Goal: Information Seeking & Learning: Compare options

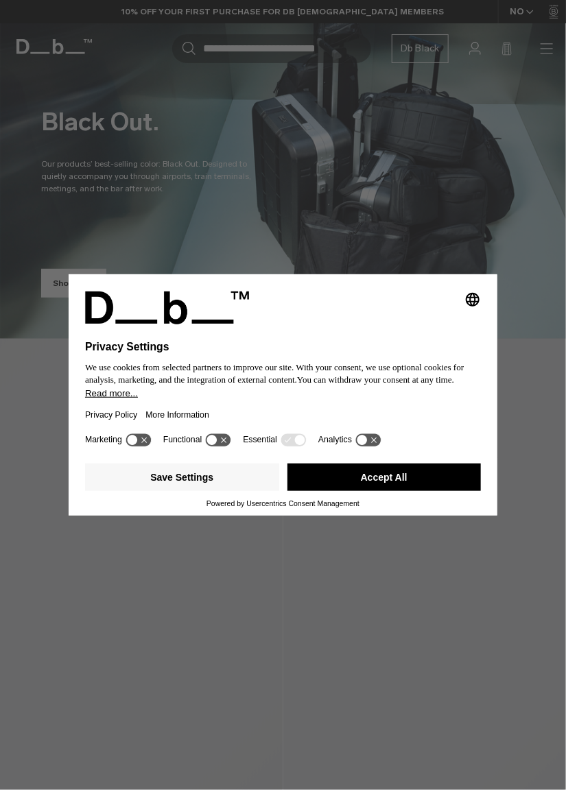
click at [427, 486] on button "Accept All" at bounding box center [384, 477] width 194 height 27
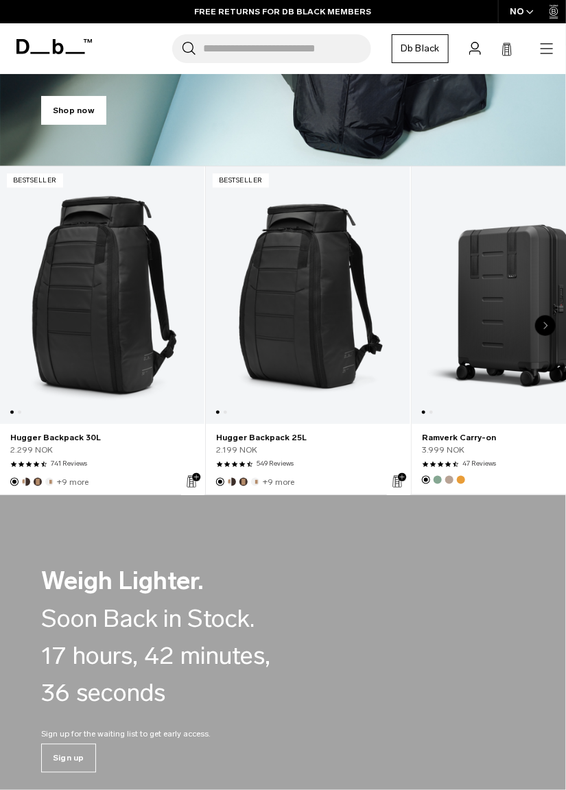
scroll to position [173, 0]
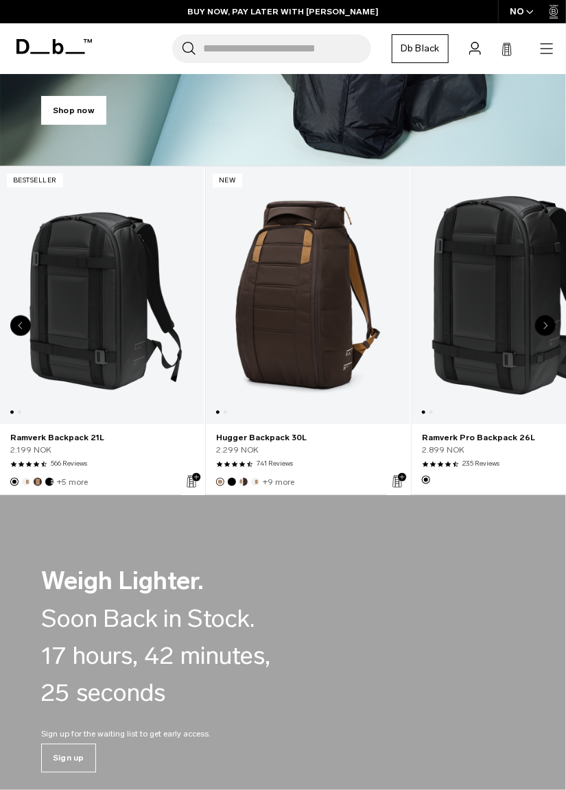
click at [321, 344] on link "Hugger Backpack 30L" at bounding box center [308, 296] width 204 height 259
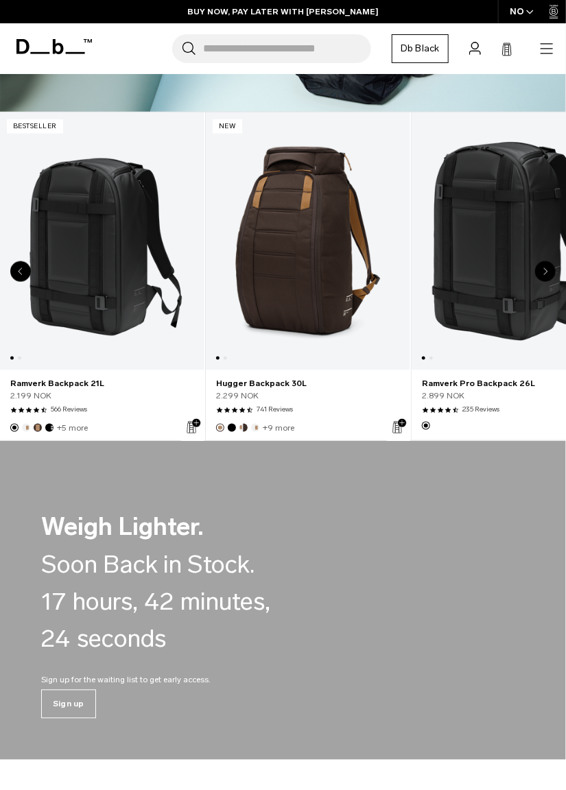
scroll to position [237, 0]
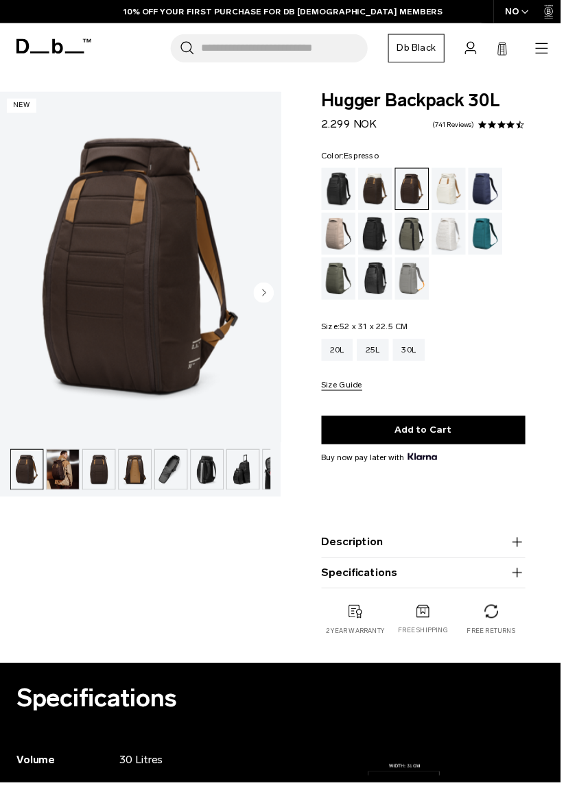
click at [268, 298] on circle "Next slide" at bounding box center [266, 295] width 21 height 21
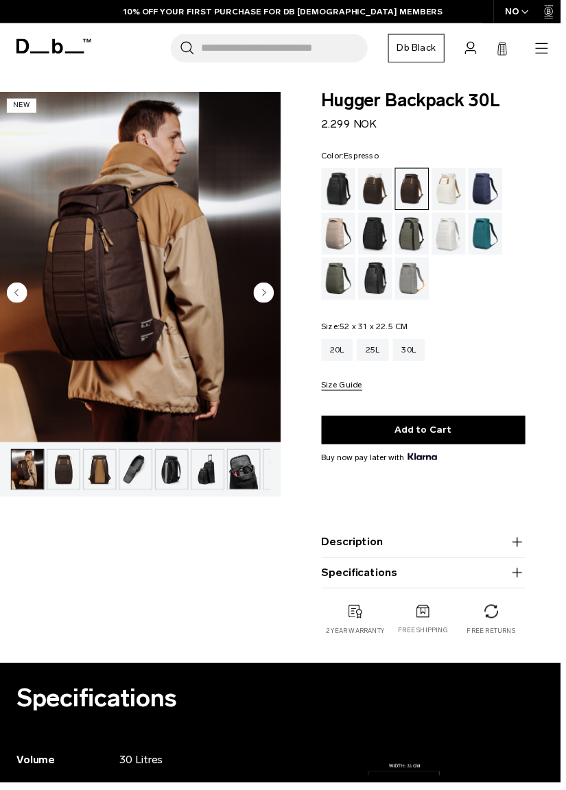
click at [270, 296] on circle "Next slide" at bounding box center [266, 295] width 21 height 21
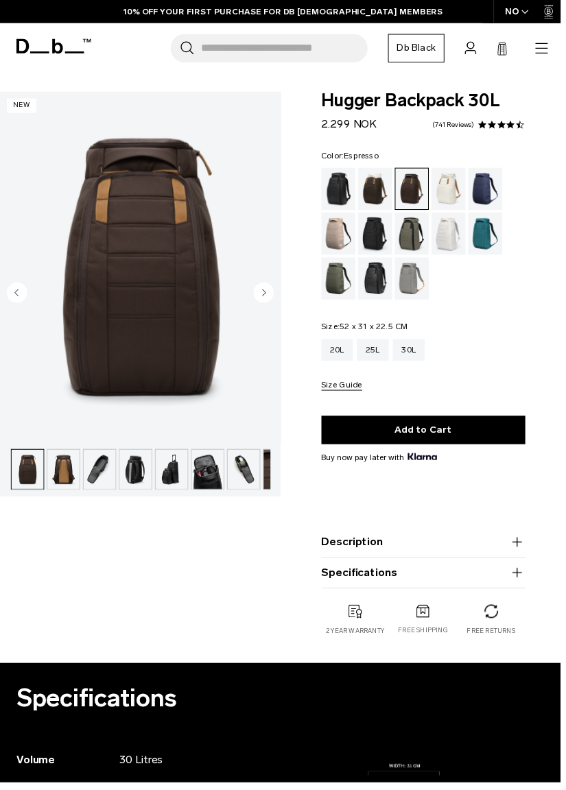
click at [272, 303] on circle "Next slide" at bounding box center [266, 295] width 21 height 21
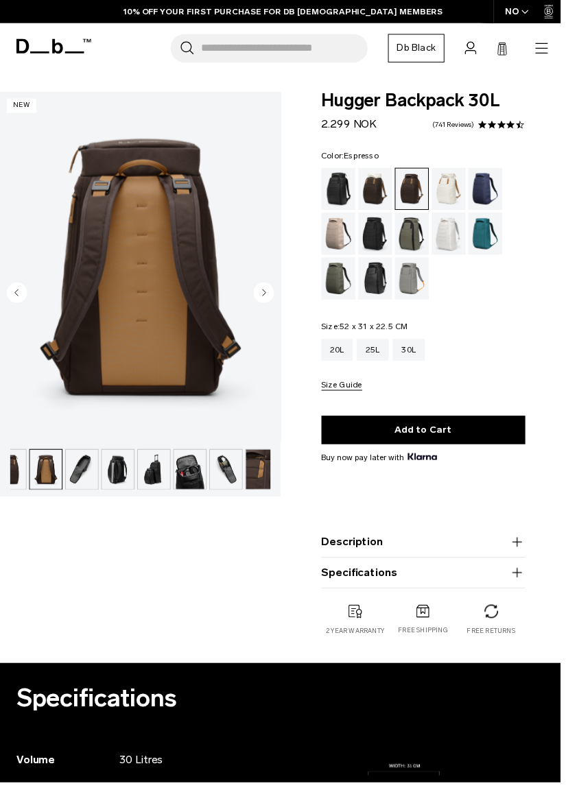
scroll to position [0, 98]
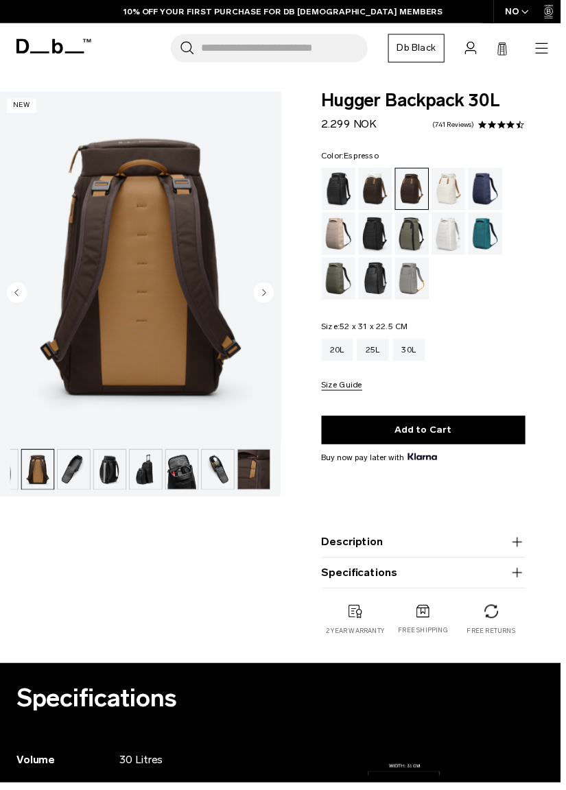
click at [271, 301] on circle "Next slide" at bounding box center [266, 295] width 21 height 21
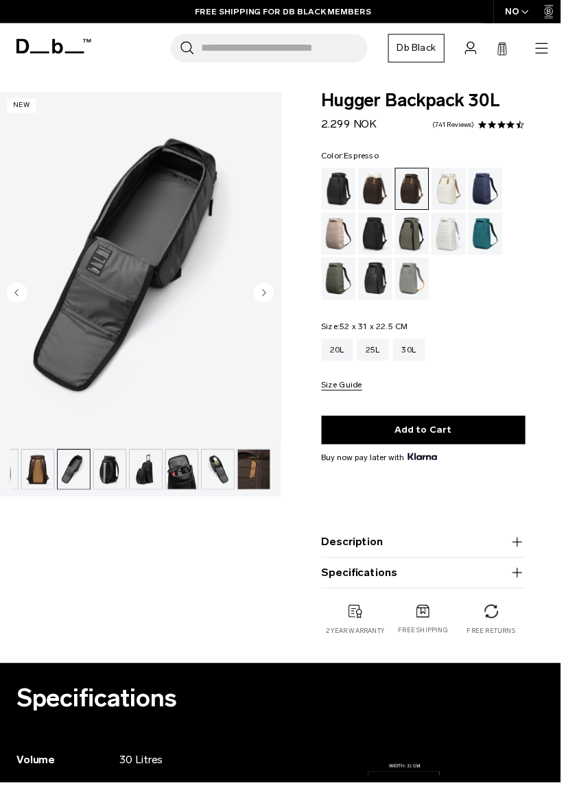
click at [274, 303] on icon "Next slide" at bounding box center [266, 295] width 21 height 21
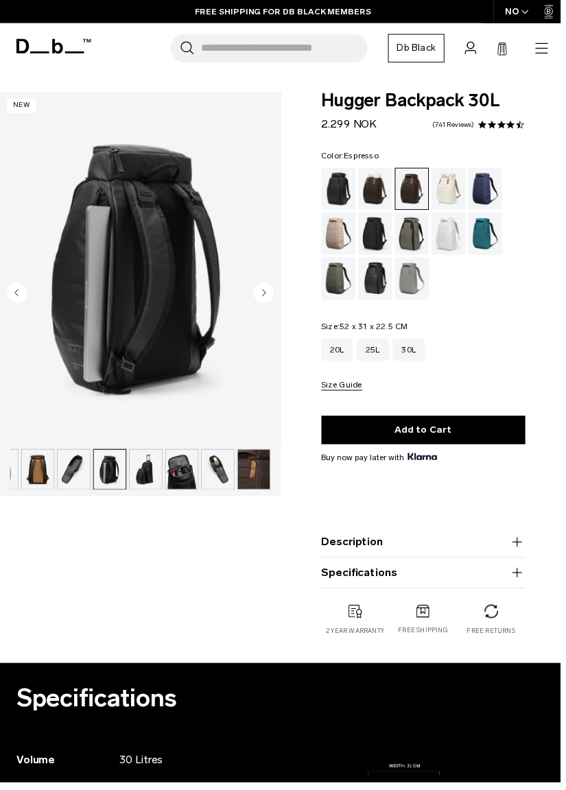
click at [272, 298] on circle "Next slide" at bounding box center [266, 295] width 21 height 21
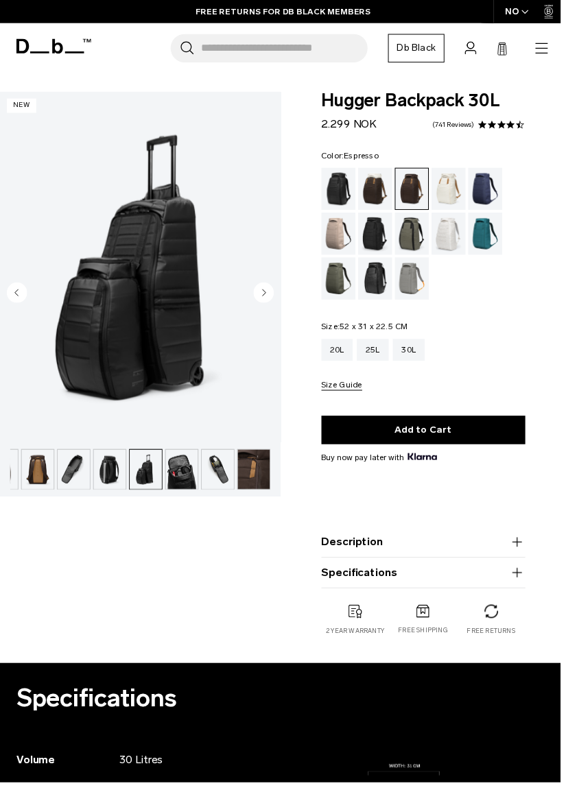
click at [462, 194] on div "Oatmilk" at bounding box center [453, 190] width 35 height 43
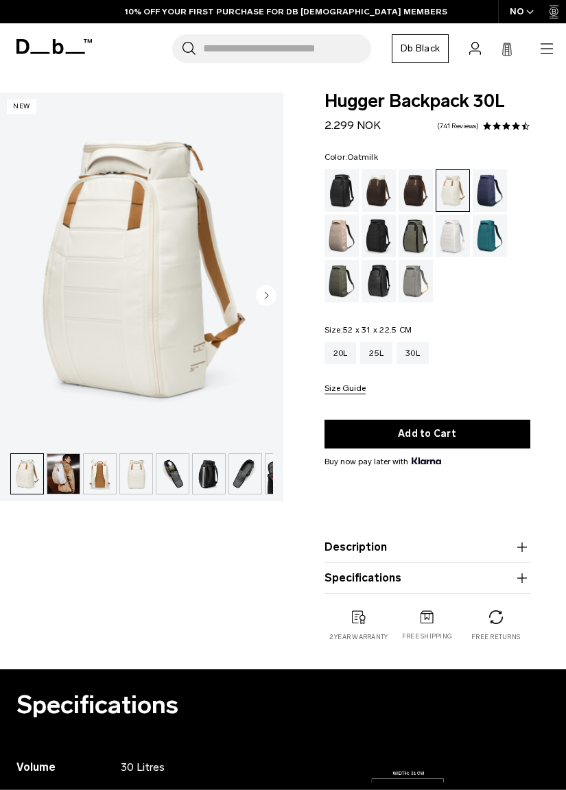
click at [272, 298] on circle "Next slide" at bounding box center [266, 295] width 21 height 21
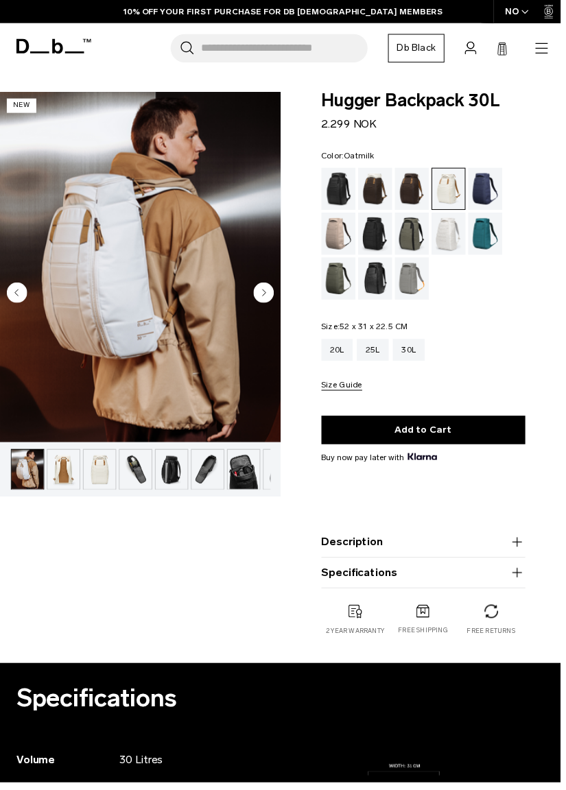
click at [274, 290] on circle "Next slide" at bounding box center [266, 295] width 21 height 21
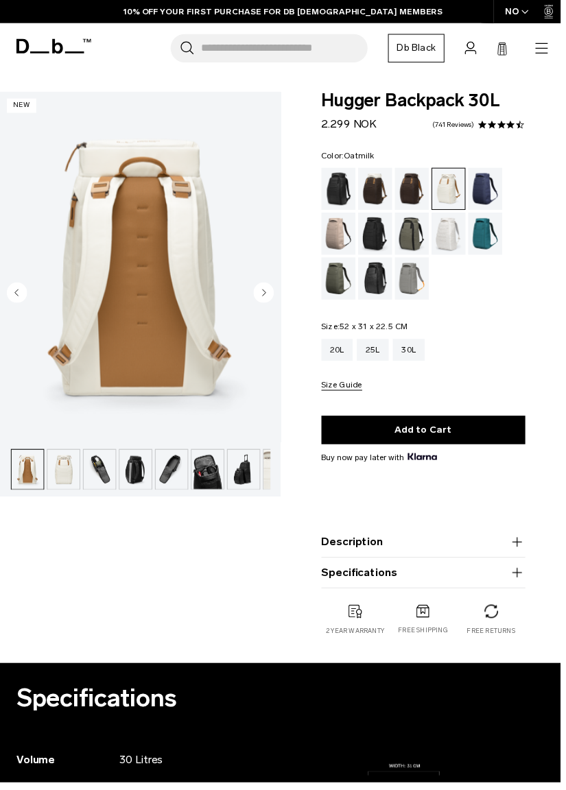
click at [275, 296] on circle "Next slide" at bounding box center [266, 295] width 21 height 21
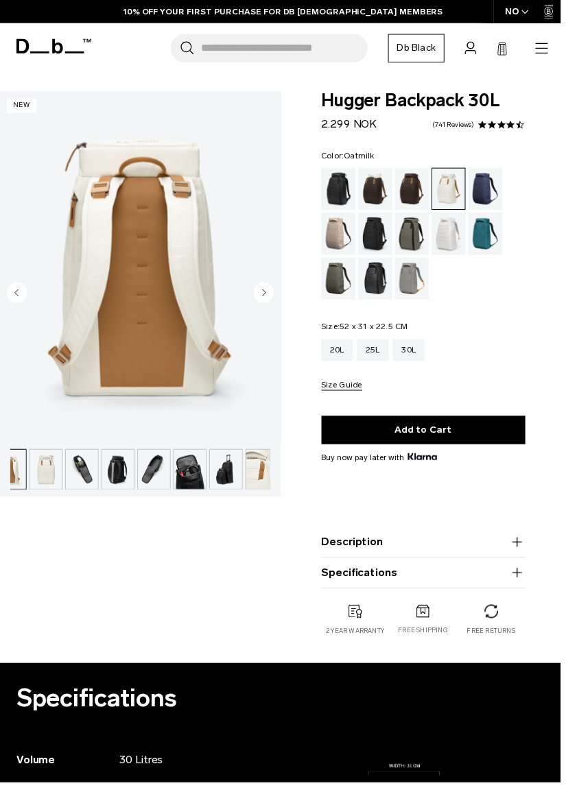
scroll to position [0, 98]
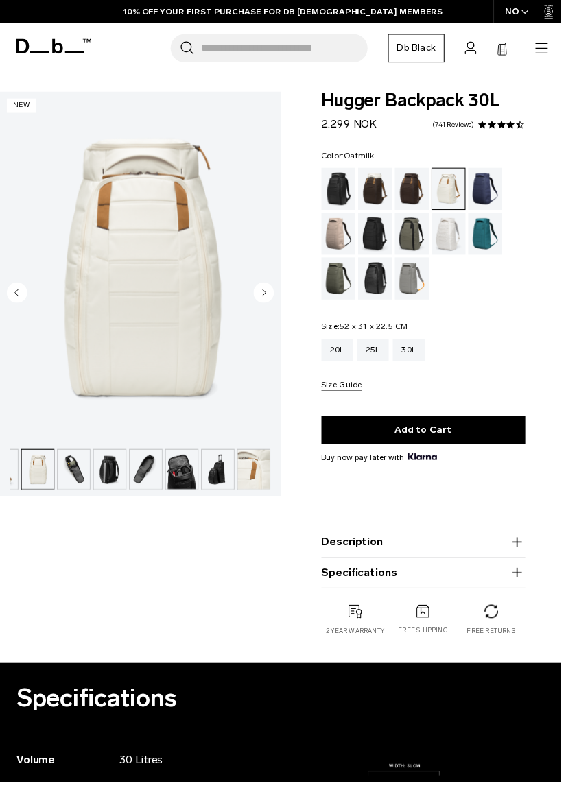
click at [274, 296] on circle "Next slide" at bounding box center [266, 295] width 21 height 21
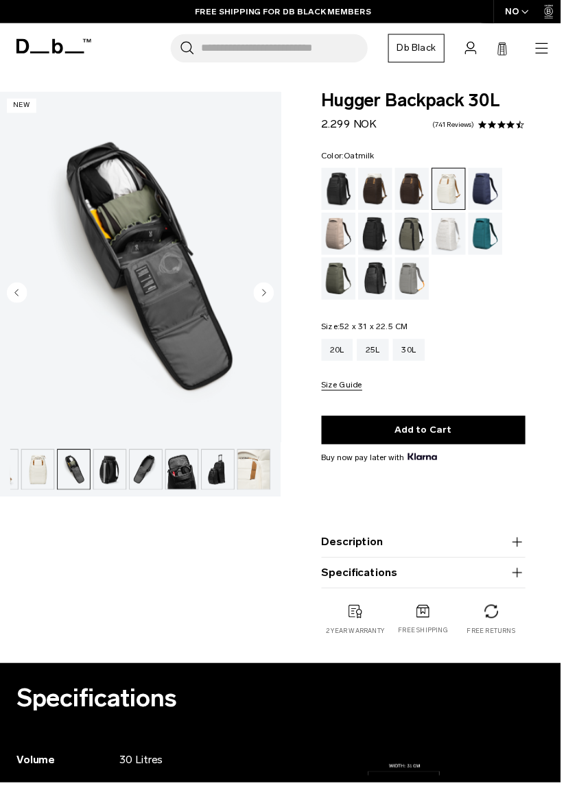
click at [274, 287] on icon "Next slide" at bounding box center [266, 295] width 21 height 21
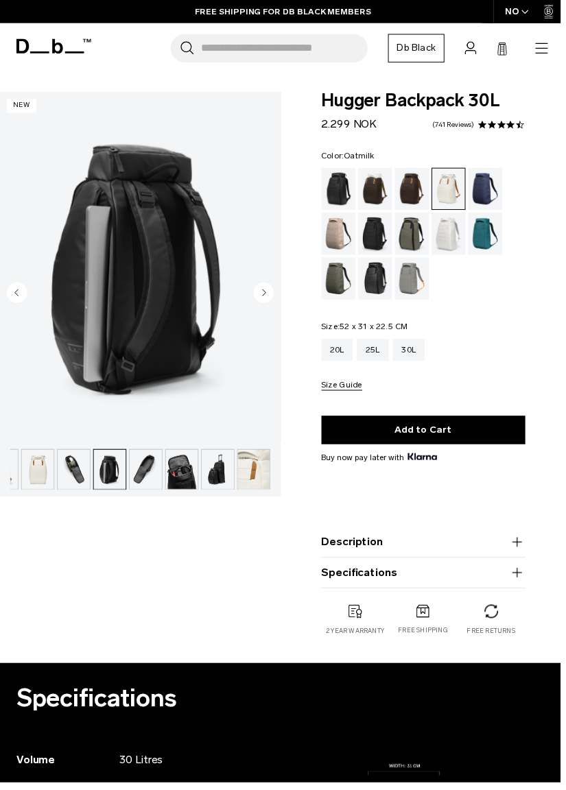
click at [273, 298] on circle "Next slide" at bounding box center [266, 295] width 21 height 21
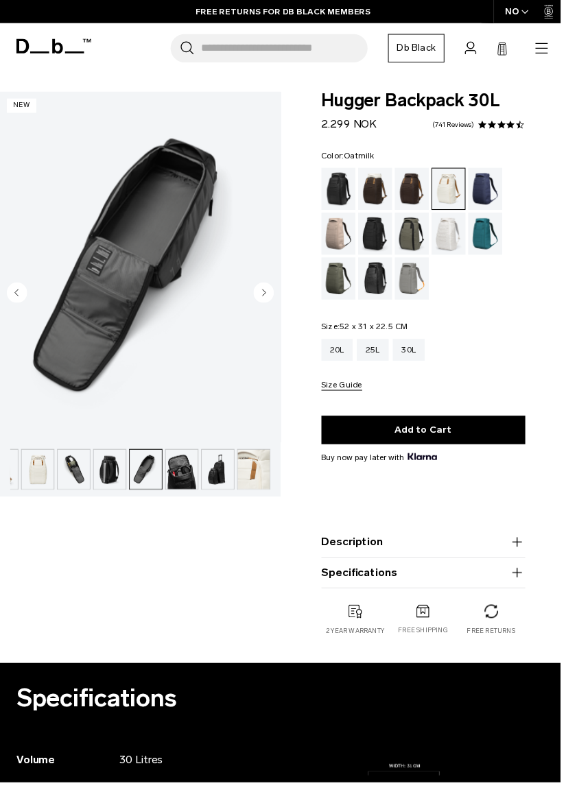
click at [347, 240] on div "Fogbow Beige" at bounding box center [341, 236] width 35 height 43
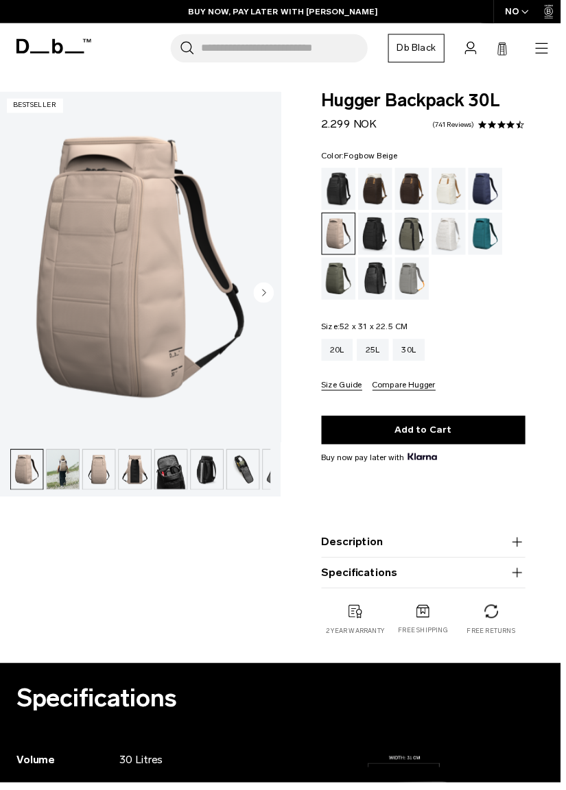
click at [273, 302] on circle "Next slide" at bounding box center [266, 295] width 21 height 21
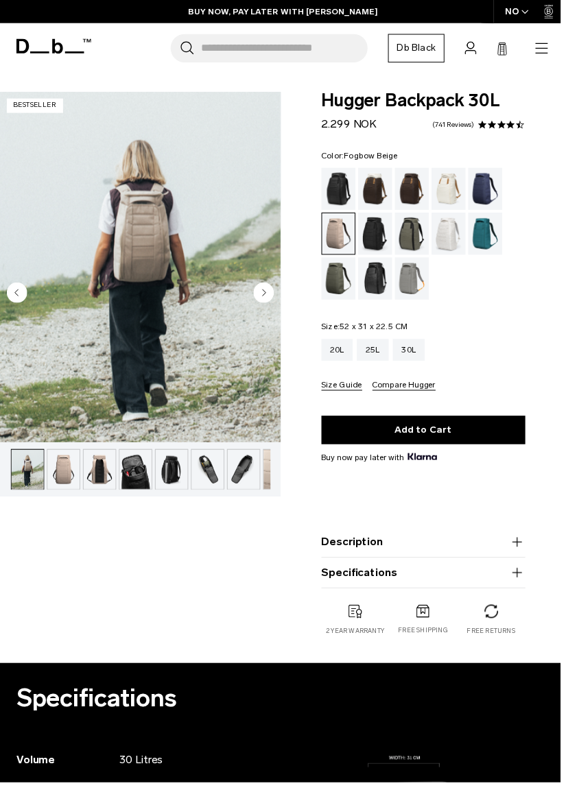
scroll to position [0, 36]
click at [269, 294] on circle "Next slide" at bounding box center [266, 295] width 21 height 21
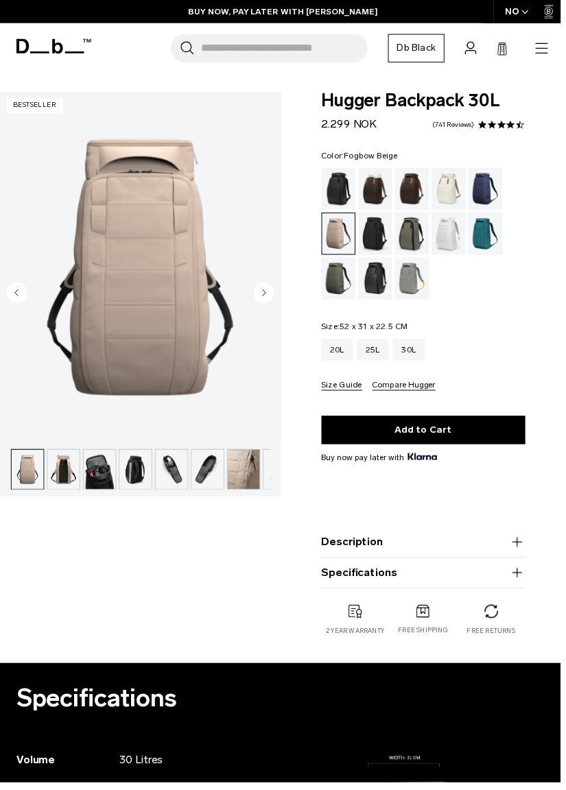
click at [270, 286] on circle "Next slide" at bounding box center [266, 295] width 21 height 21
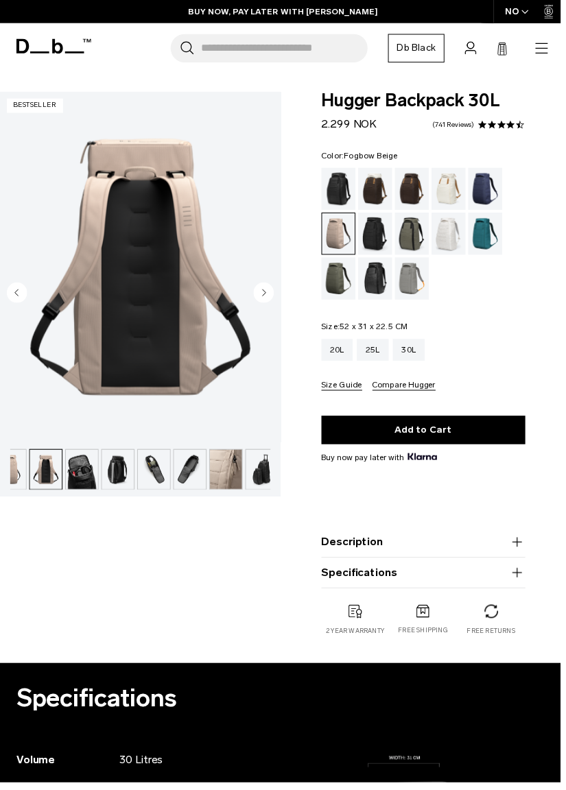
scroll to position [0, 98]
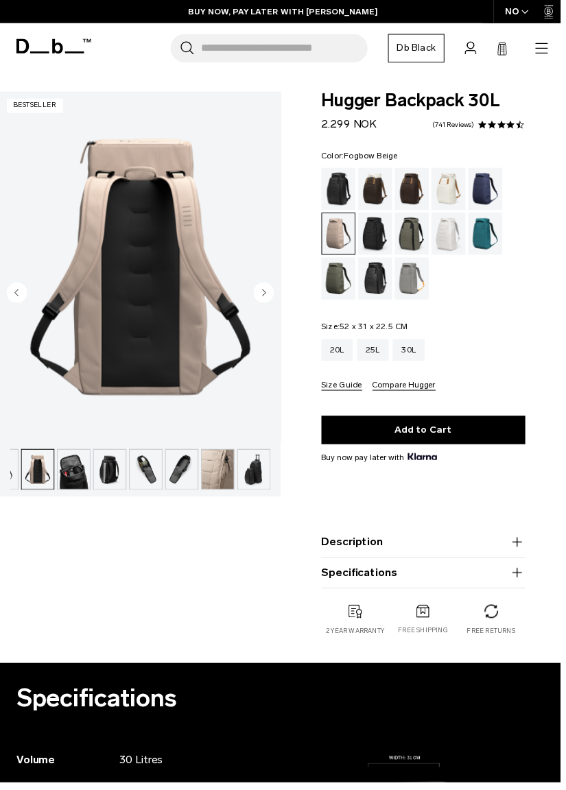
click at [265, 300] on circle "Next slide" at bounding box center [266, 295] width 21 height 21
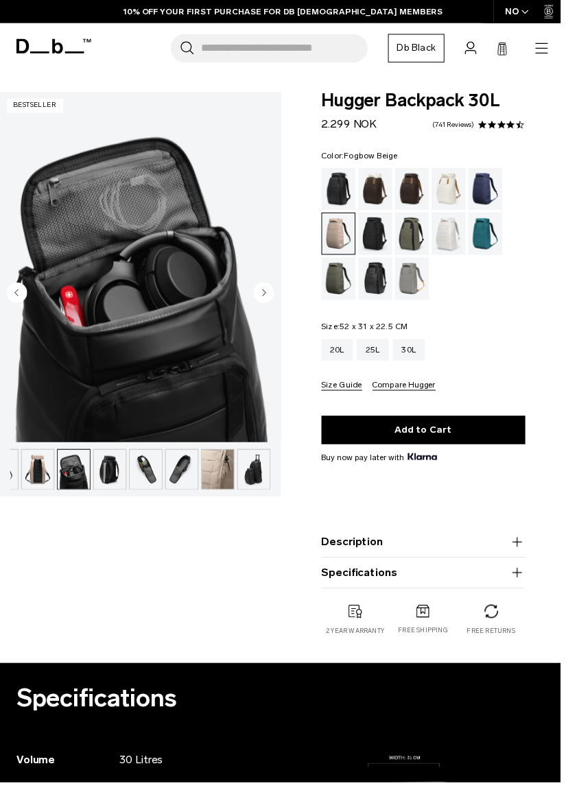
click at [268, 292] on circle "Next slide" at bounding box center [266, 295] width 21 height 21
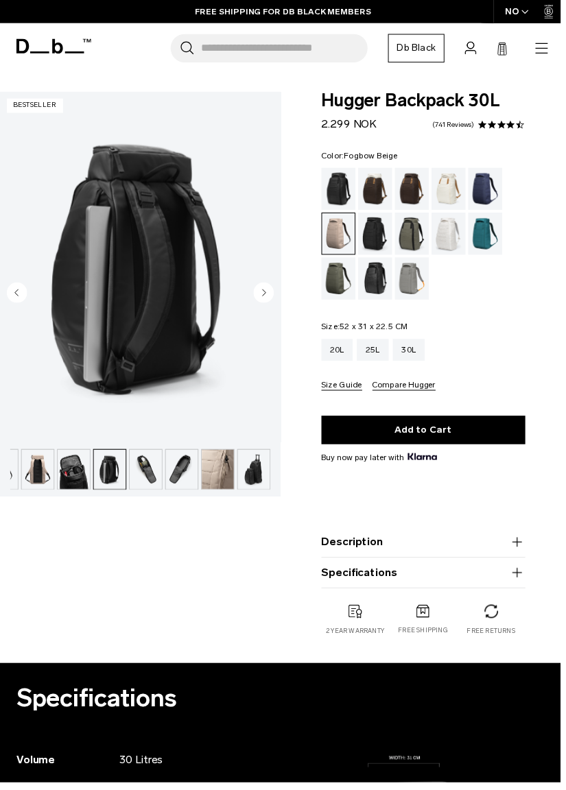
click at [379, 186] on div "Cappuccino" at bounding box center [379, 190] width 35 height 43
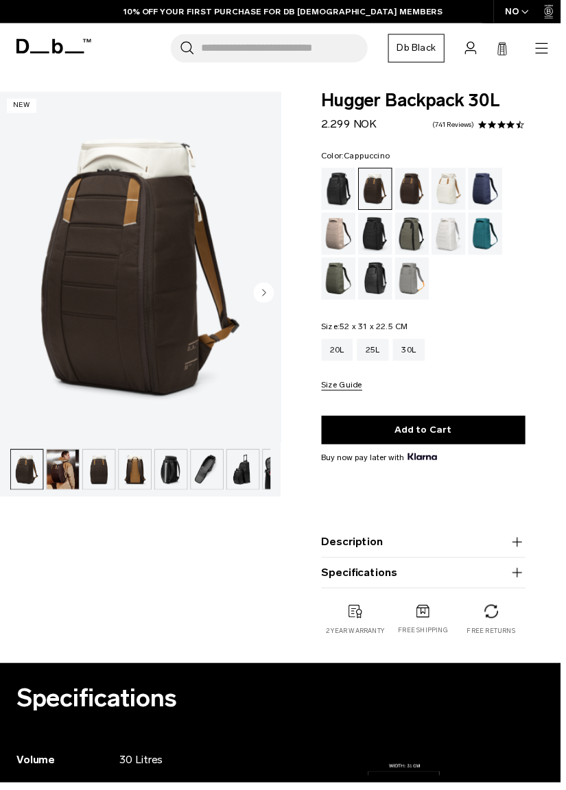
click at [274, 305] on icon "Next slide" at bounding box center [266, 295] width 21 height 21
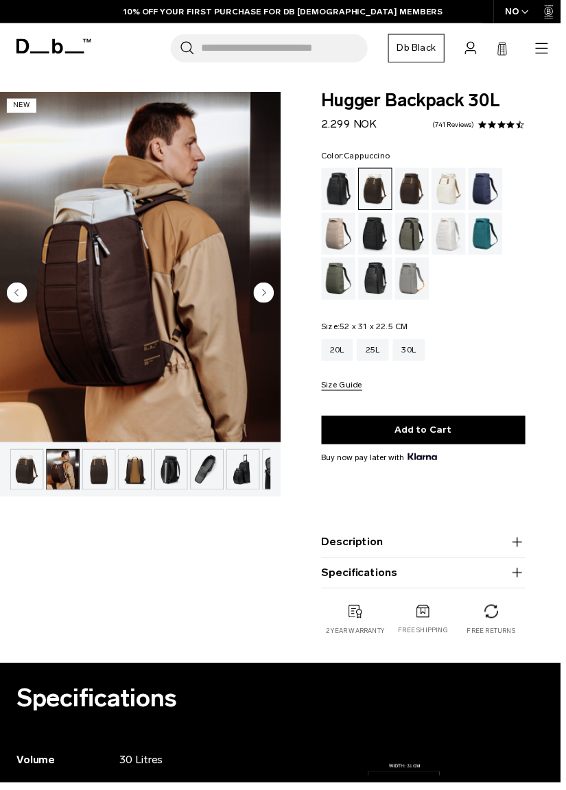
scroll to position [0, 36]
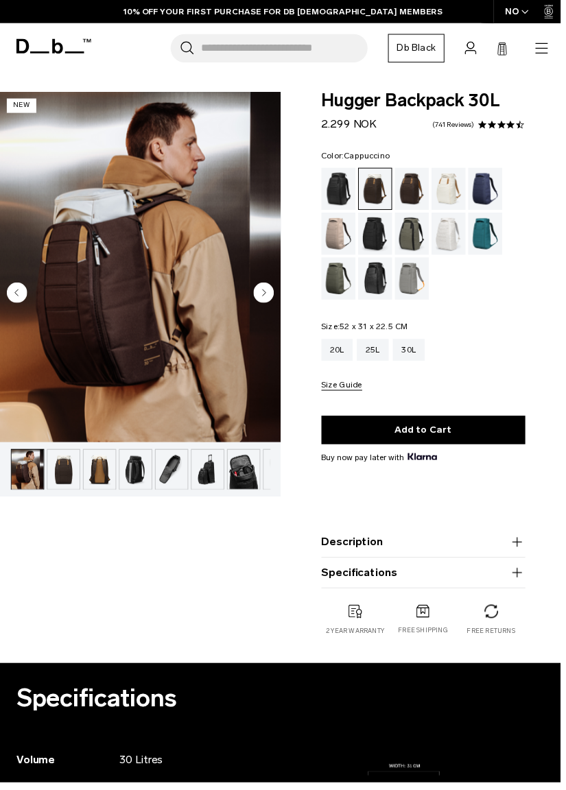
click at [275, 293] on circle "Next slide" at bounding box center [266, 295] width 21 height 21
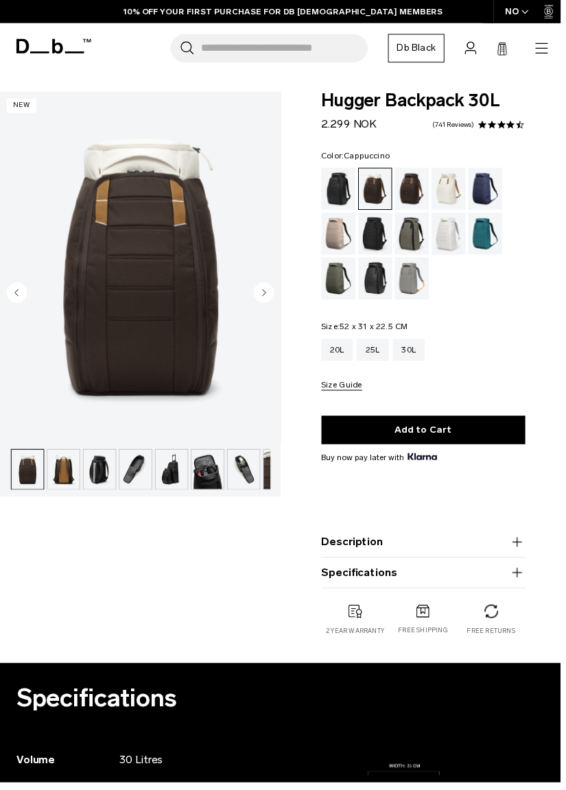
click at [275, 295] on circle "Next slide" at bounding box center [266, 295] width 21 height 21
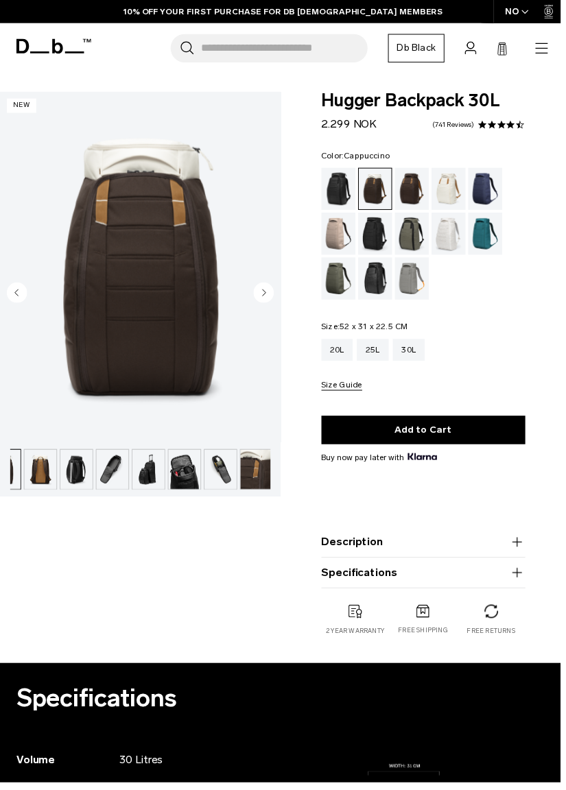
scroll to position [0, 98]
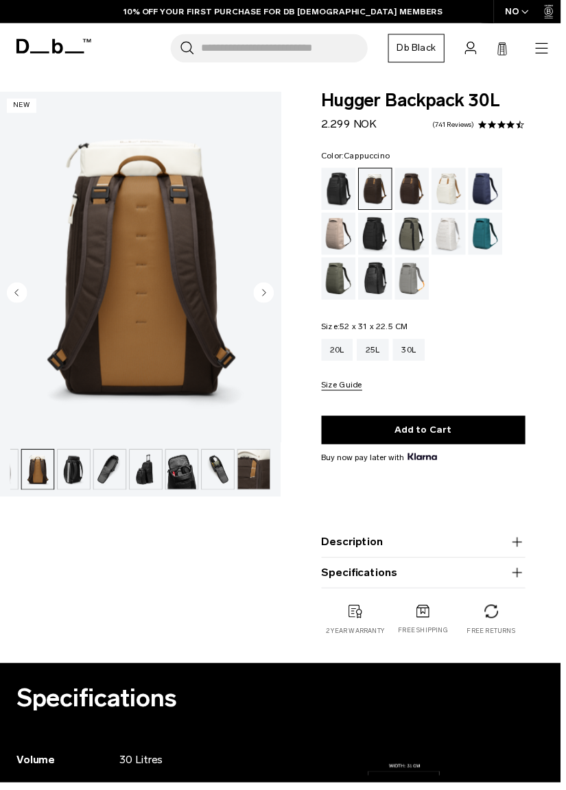
click at [274, 292] on circle "Next slide" at bounding box center [266, 295] width 21 height 21
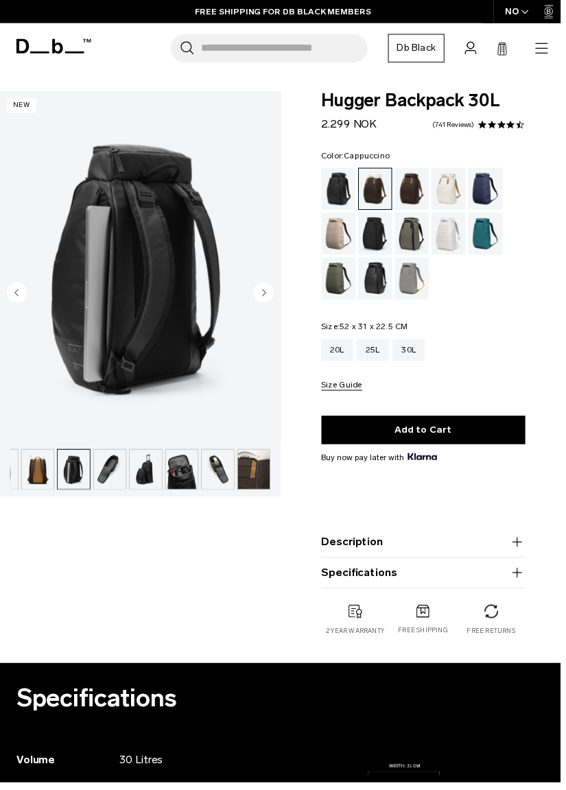
click at [457, 189] on div "Oatmilk" at bounding box center [453, 190] width 35 height 43
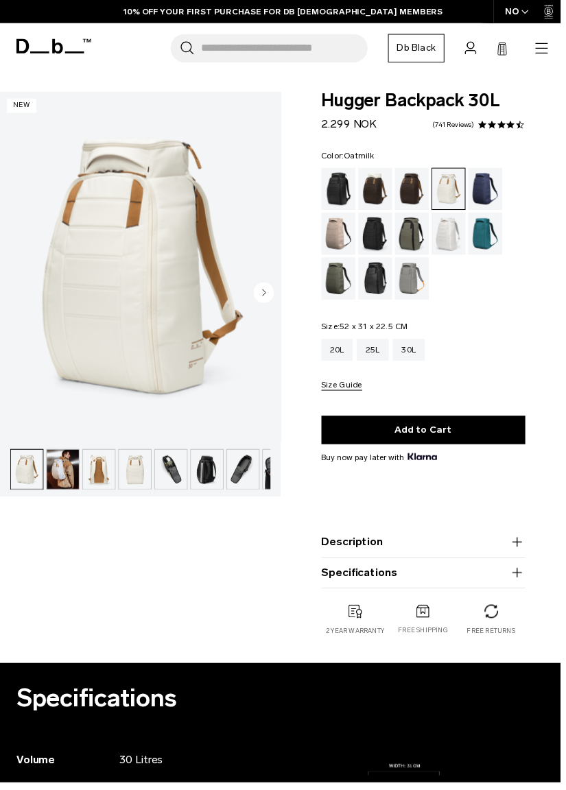
click at [424, 239] on div "Forest Green" at bounding box center [416, 236] width 35 height 43
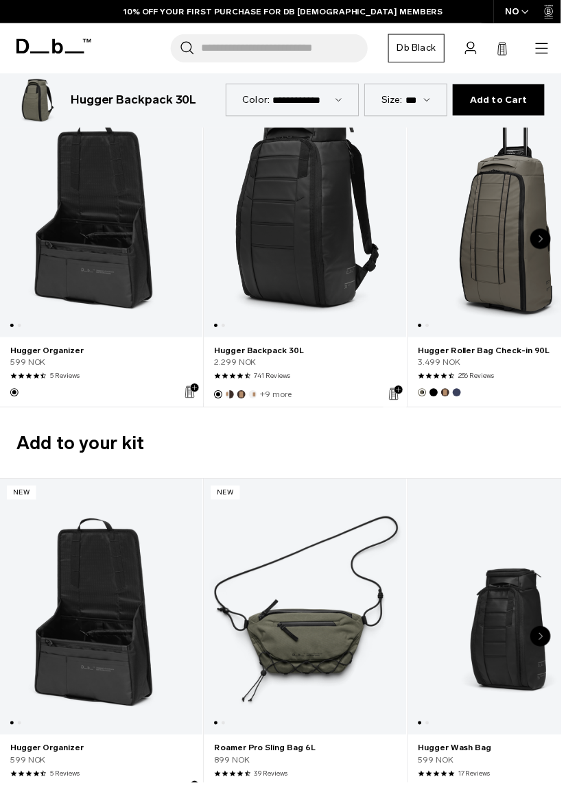
scroll to position [2551, 0]
